Goal: Task Accomplishment & Management: Manage account settings

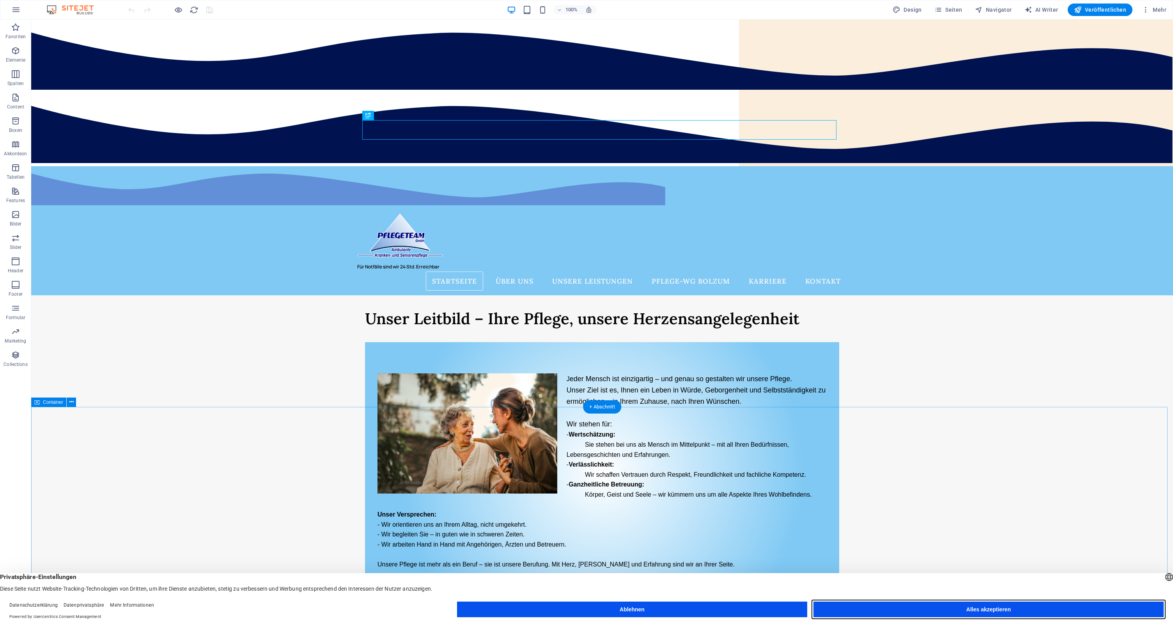
click at [949, 608] on button "Alles akzeptieren" at bounding box center [989, 609] width 350 height 16
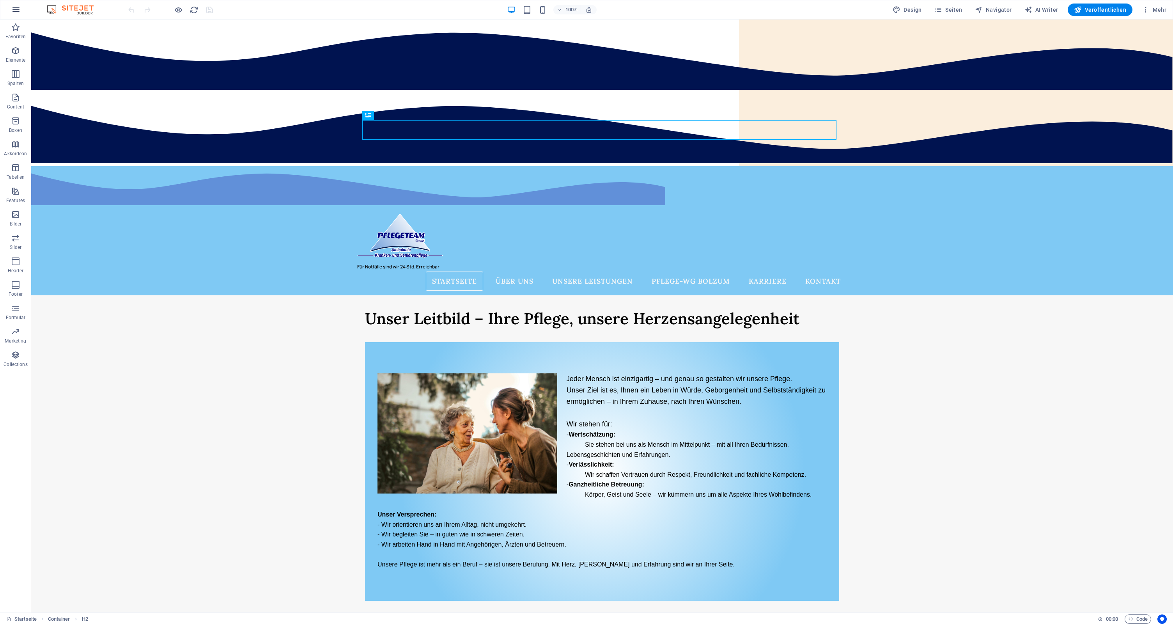
click at [17, 11] on icon "button" at bounding box center [15, 9] width 9 height 9
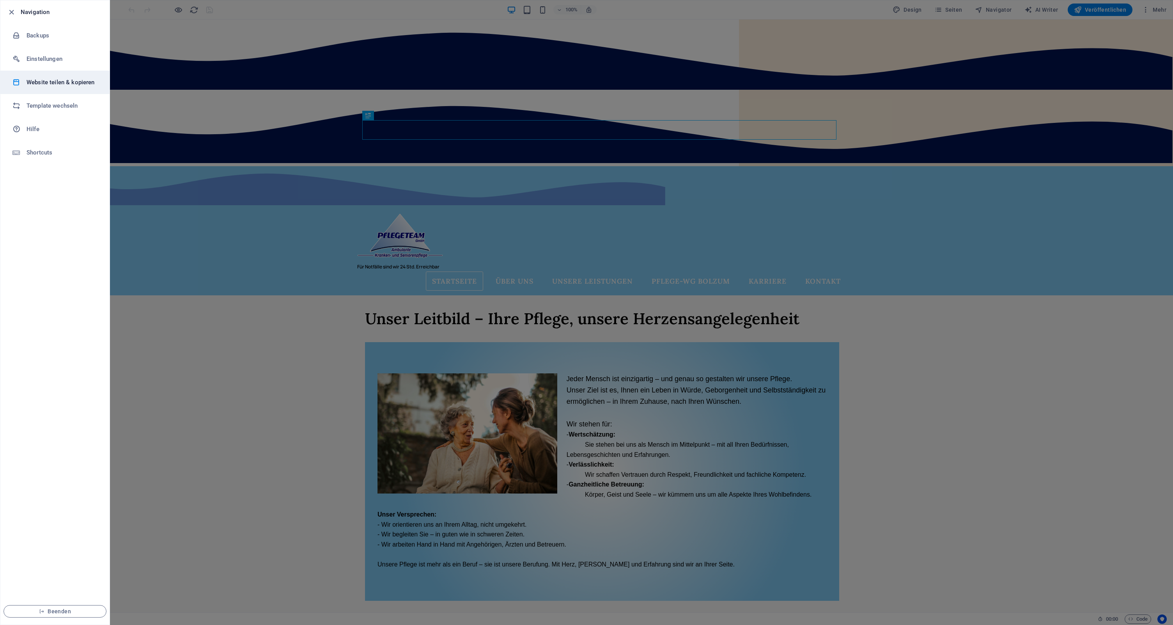
click at [41, 82] on h6 "Website teilen & kopieren" at bounding box center [63, 82] width 72 height 9
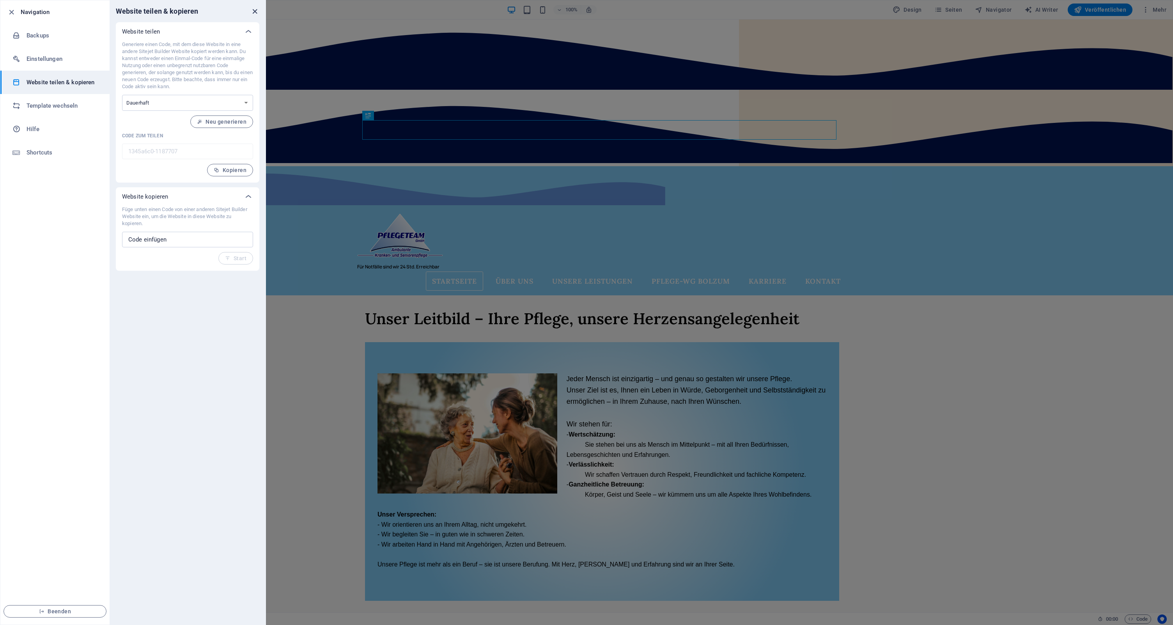
click at [251, 15] on icon "close" at bounding box center [254, 11] width 9 height 9
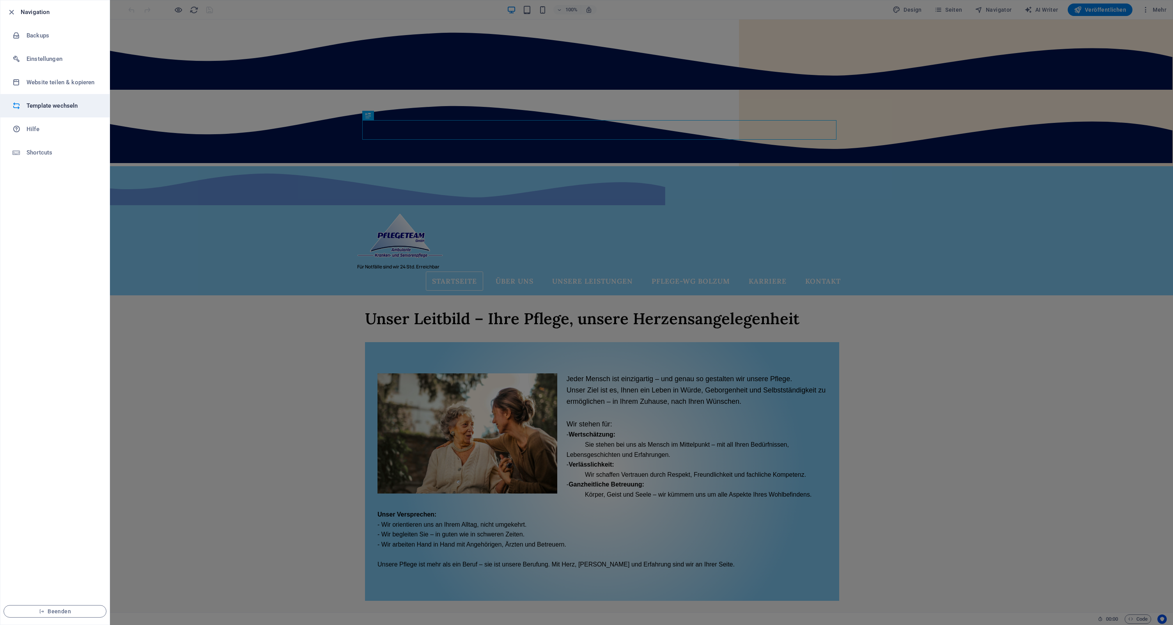
click at [56, 107] on h6 "Template wechseln" at bounding box center [63, 105] width 72 height 9
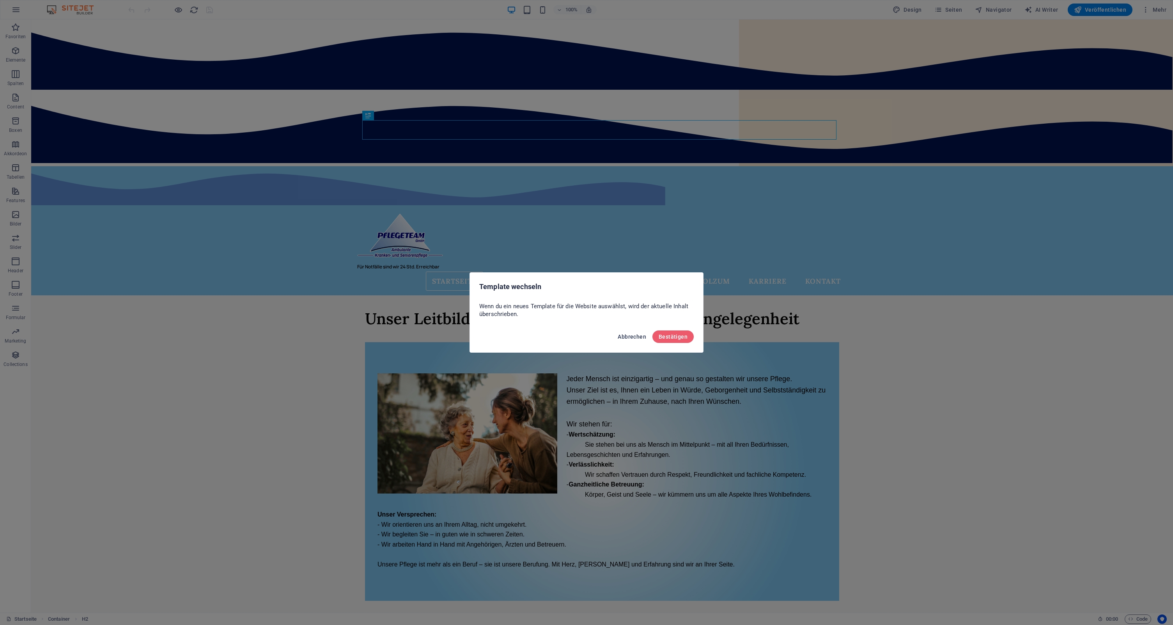
click at [633, 335] on span "Abbrechen" at bounding box center [632, 336] width 28 height 6
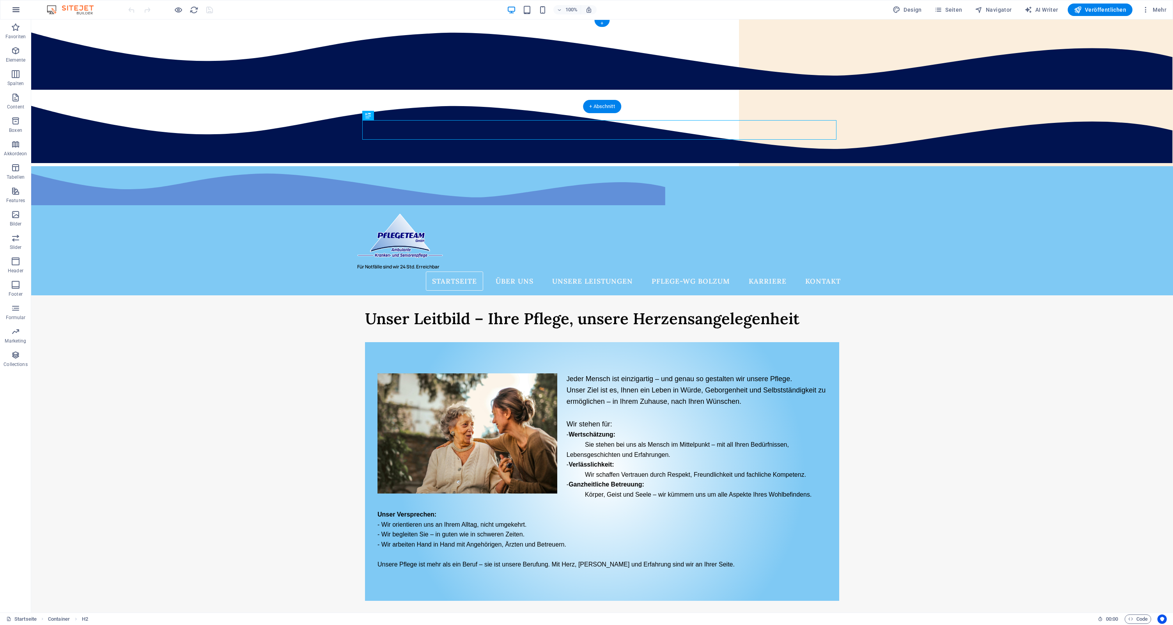
click at [20, 14] on button "button" at bounding box center [16, 9] width 19 height 19
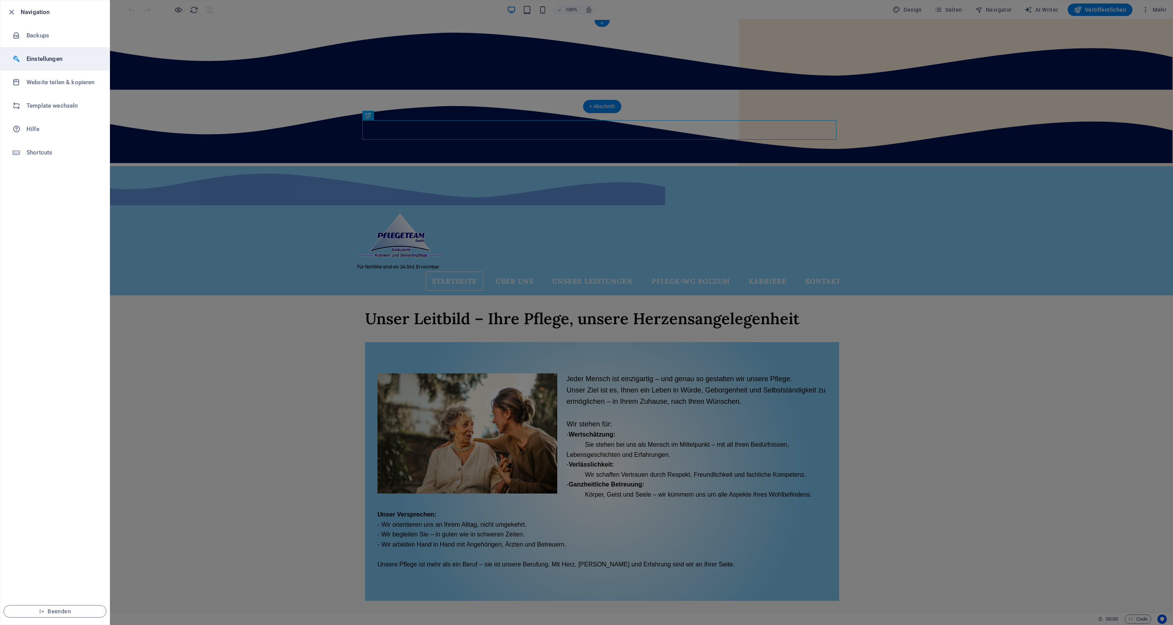
click at [35, 57] on h6 "Einstellungen" at bounding box center [63, 58] width 72 height 9
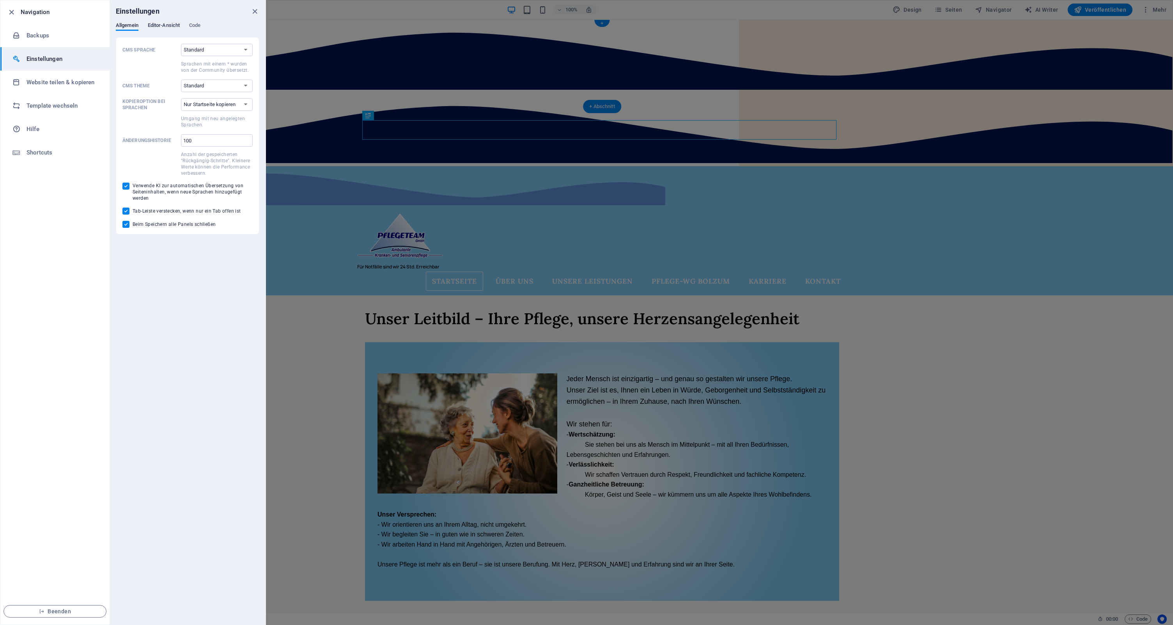
click at [168, 26] on span "Editor-Ansicht" at bounding box center [164, 26] width 32 height 11
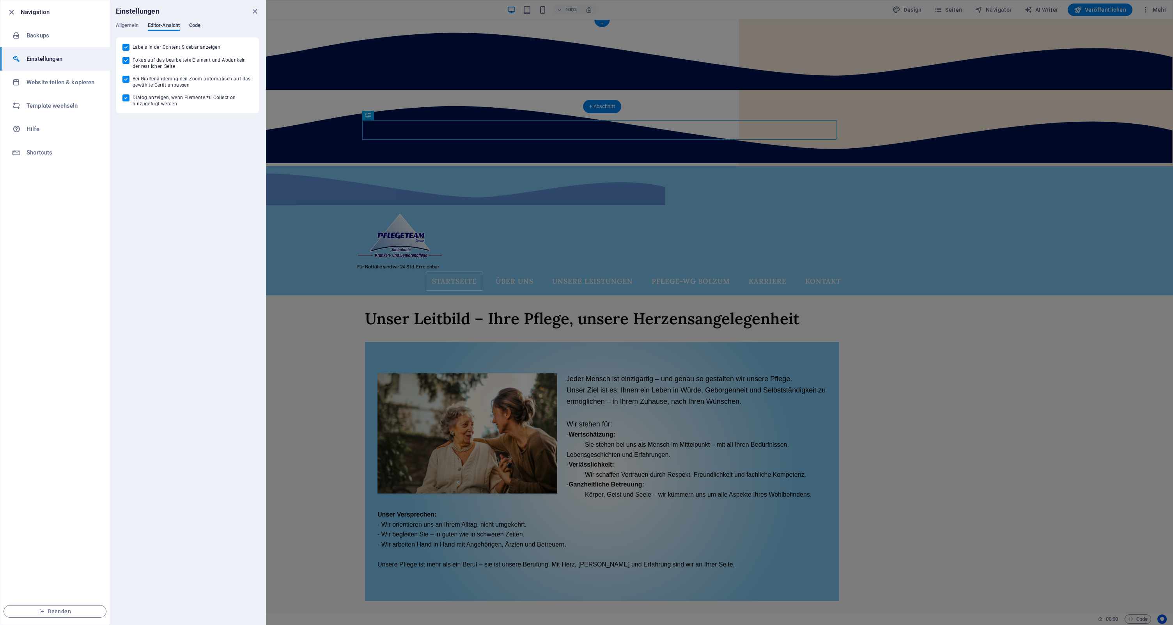
click at [200, 27] on span "Code" at bounding box center [194, 26] width 11 height 11
click at [131, 27] on span "Allgemein" at bounding box center [127, 26] width 23 height 11
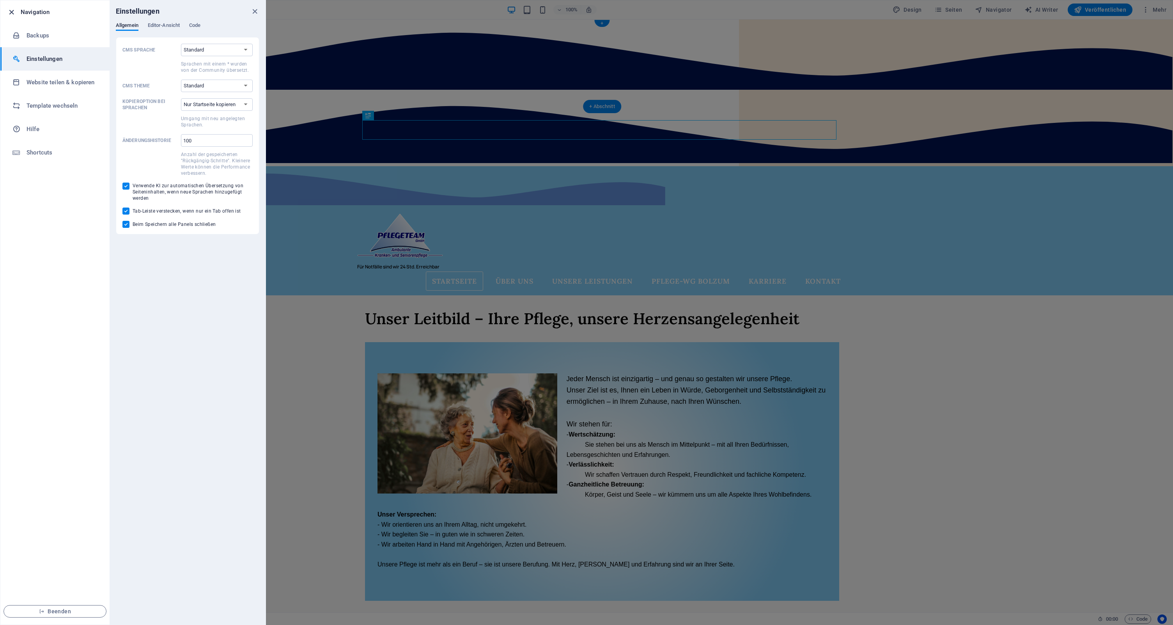
click at [11, 14] on icon "button" at bounding box center [11, 12] width 9 height 9
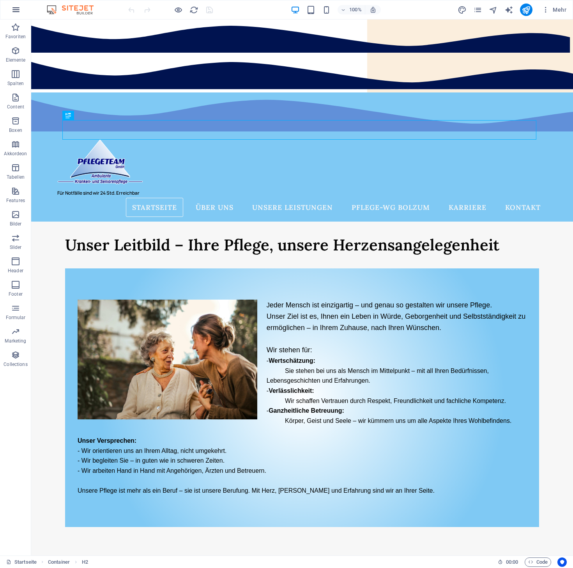
click at [18, 9] on icon "button" at bounding box center [15, 9] width 9 height 9
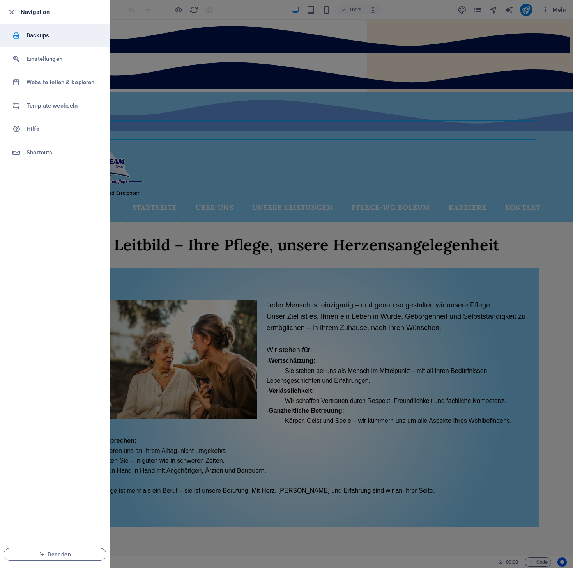
click at [36, 34] on h6 "Backups" at bounding box center [63, 35] width 72 height 9
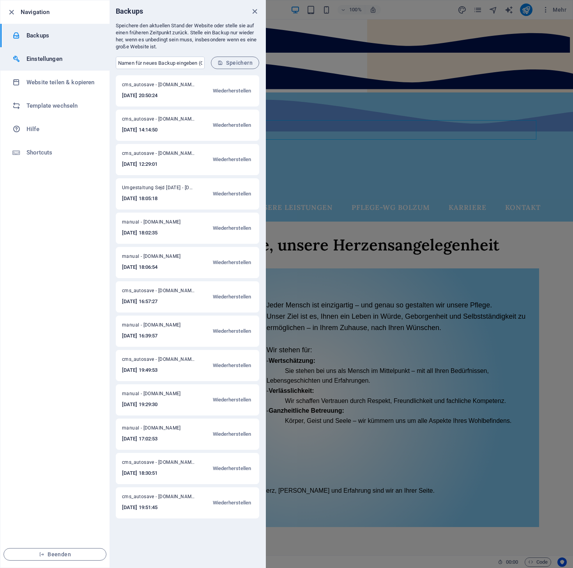
click at [41, 62] on h6 "Einstellungen" at bounding box center [63, 58] width 72 height 9
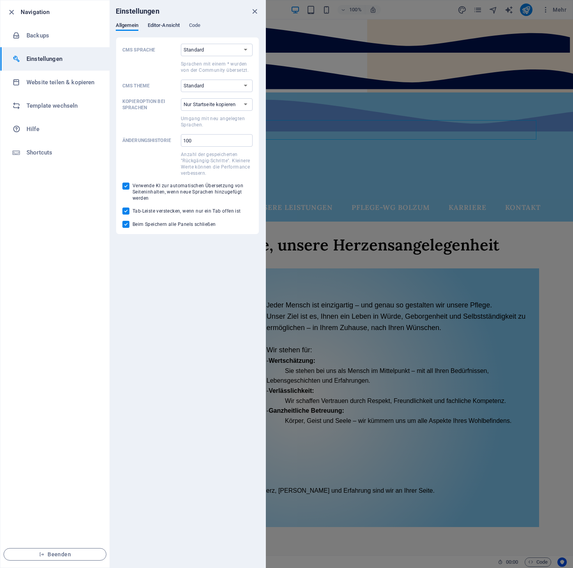
click at [160, 27] on span "Editor-Ansicht" at bounding box center [164, 26] width 32 height 11
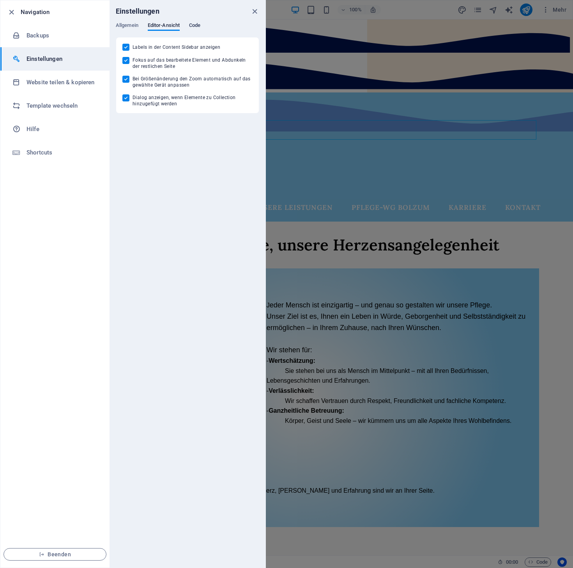
click at [200, 25] on span "Code" at bounding box center [194, 26] width 11 height 11
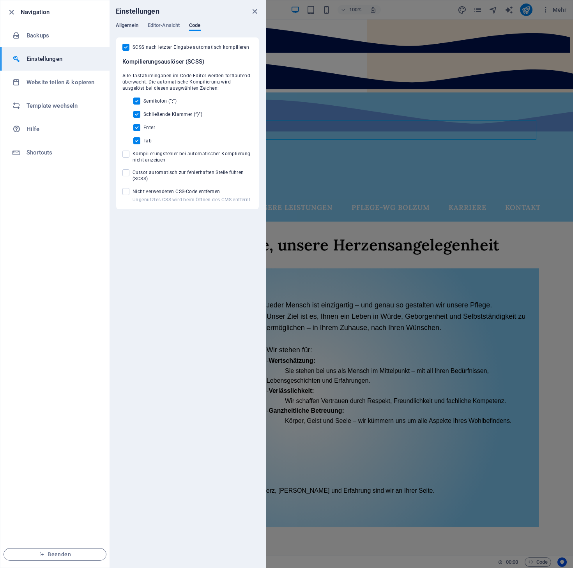
click at [128, 28] on span "Allgemein" at bounding box center [127, 26] width 23 height 11
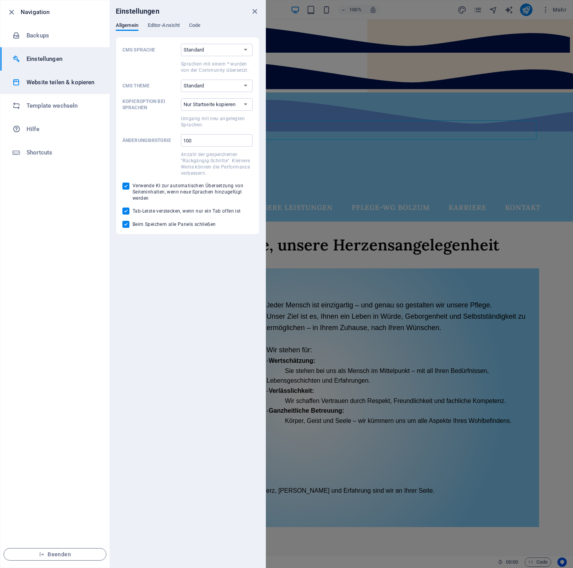
click at [62, 86] on h6 "Website teilen & kopieren" at bounding box center [63, 82] width 72 height 9
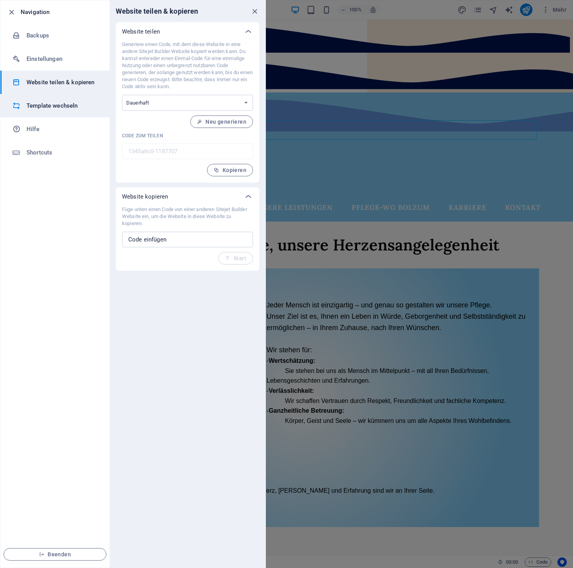
click at [69, 106] on h6 "Template wechseln" at bounding box center [63, 105] width 72 height 9
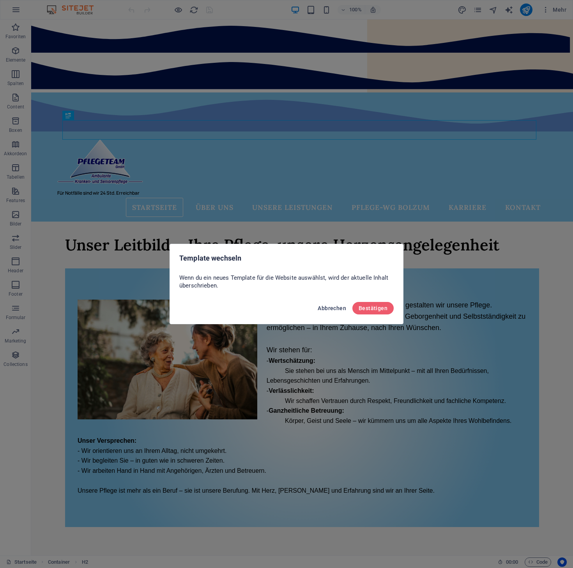
click at [331, 310] on span "Abbrechen" at bounding box center [332, 308] width 28 height 6
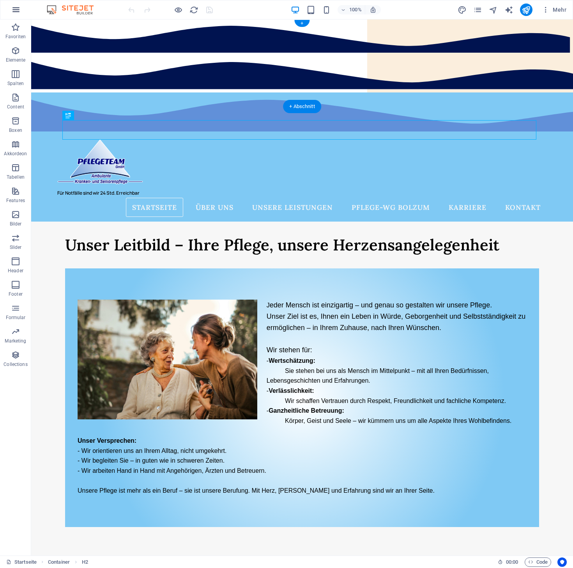
click at [9, 10] on button "button" at bounding box center [16, 9] width 19 height 19
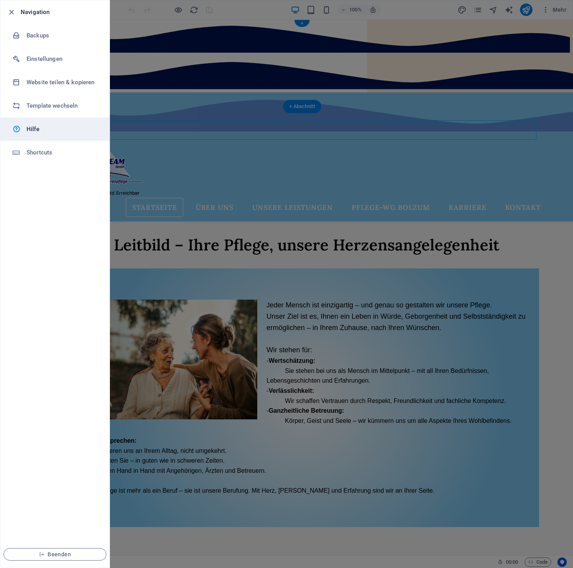
click at [33, 135] on link "Hilfe" at bounding box center [54, 128] width 109 height 23
click at [81, 219] on ul "Navigation Backups Einstellungen Website teilen & kopieren Template wechseln Hi…" at bounding box center [54, 283] width 109 height 567
click at [63, 553] on span "Beenden" at bounding box center [55, 554] width 90 height 6
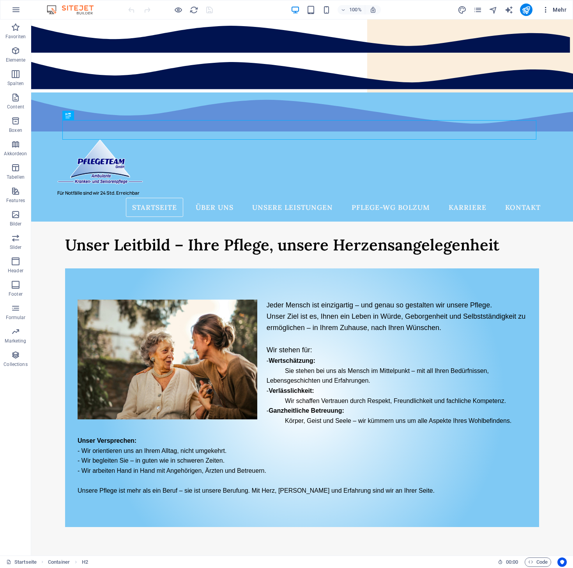
click at [557, 11] on span "Mehr" at bounding box center [554, 10] width 25 height 8
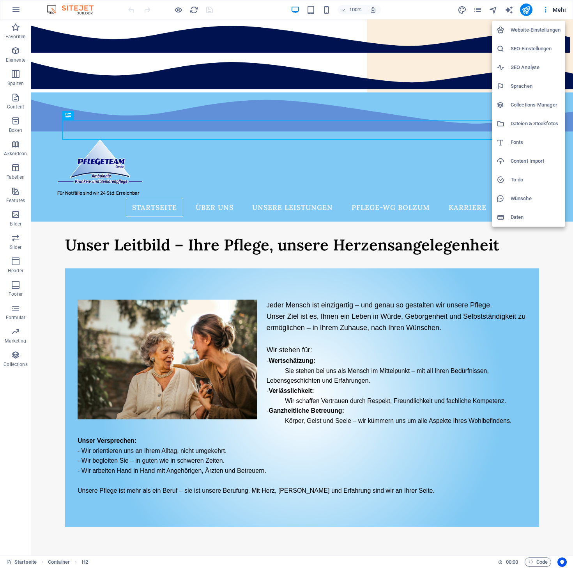
click at [522, 215] on h6 "Daten" at bounding box center [536, 217] width 50 height 9
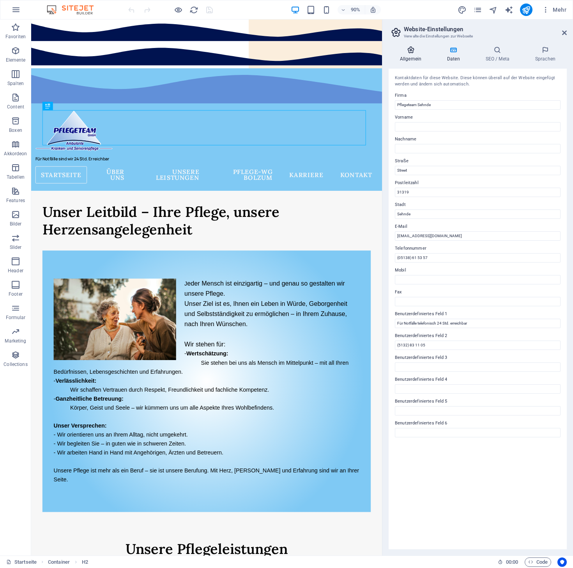
click at [412, 52] on icon at bounding box center [411, 50] width 44 height 8
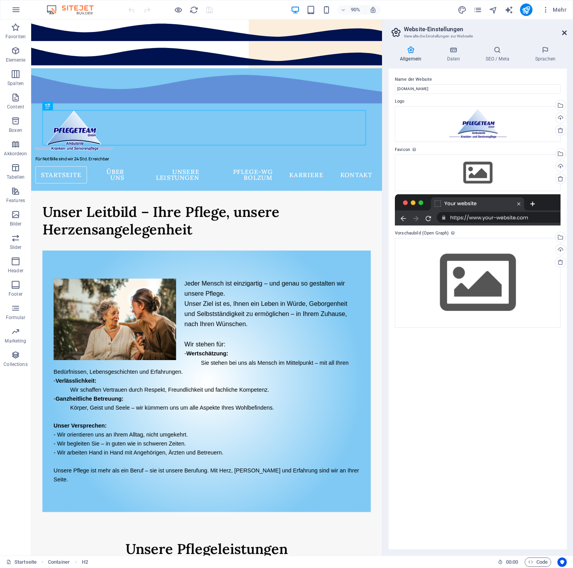
click at [564, 33] on icon at bounding box center [564, 33] width 5 height 6
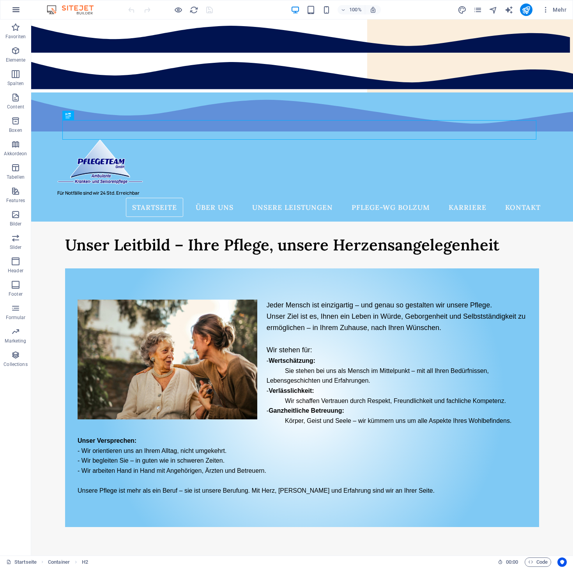
click at [17, 12] on icon "button" at bounding box center [15, 9] width 9 height 9
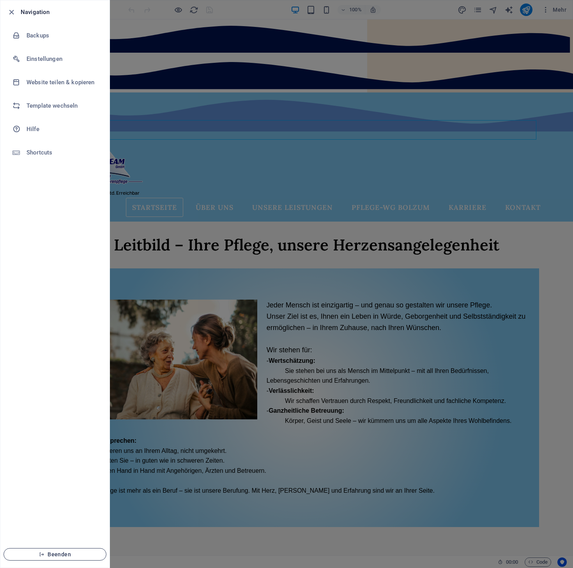
click at [59, 556] on span "Beenden" at bounding box center [55, 554] width 90 height 6
